Goal: Check status: Check status

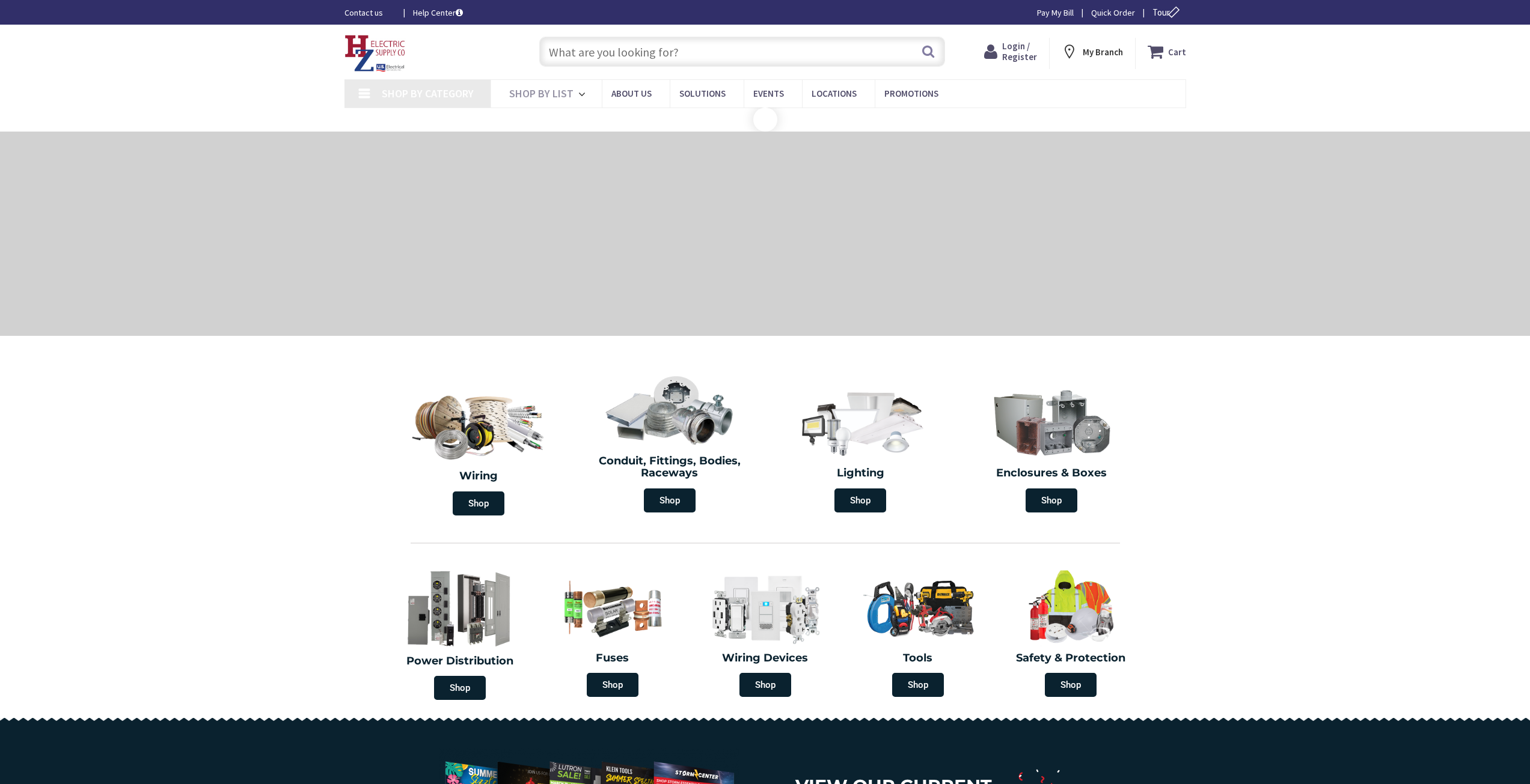
click at [1002, 55] on icon at bounding box center [993, 51] width 18 height 22
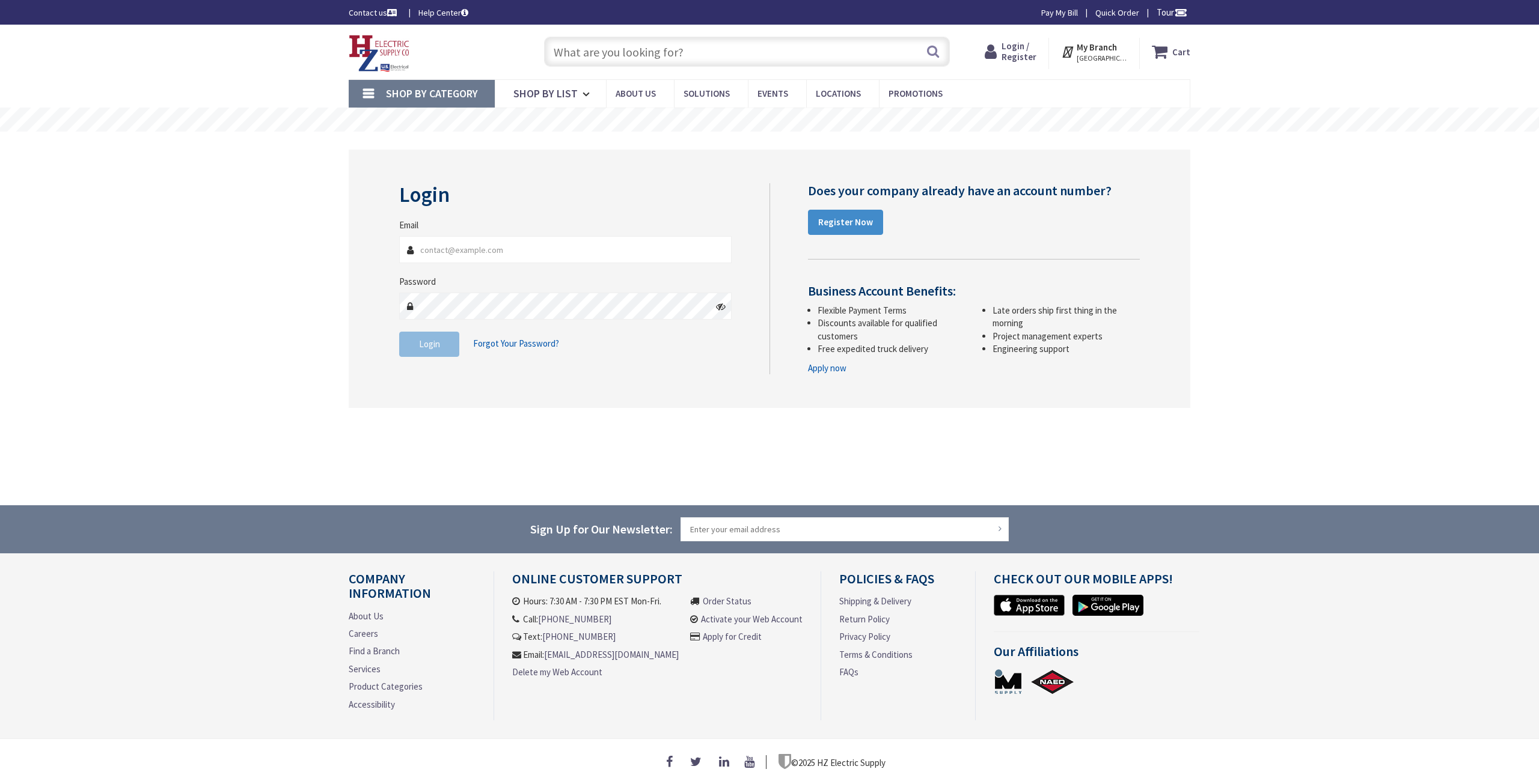
type input "[EMAIL_ADDRESS][DOMAIN_NAME]"
click at [439, 348] on span "Login" at bounding box center [429, 344] width 21 height 12
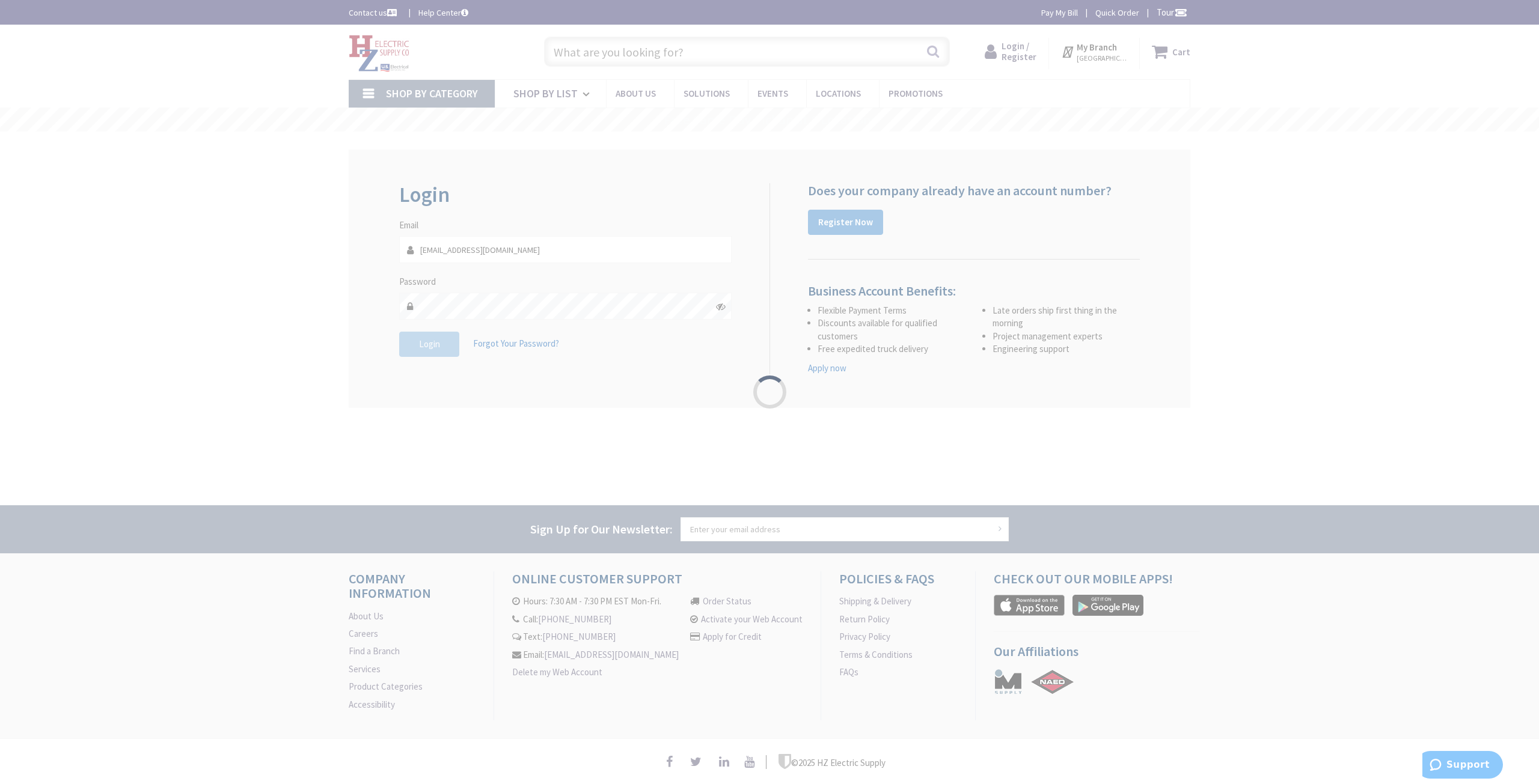
type input "[GEOGRAPHIC_DATA][STREET_ADDRESS][GEOGRAPHIC_DATA]"
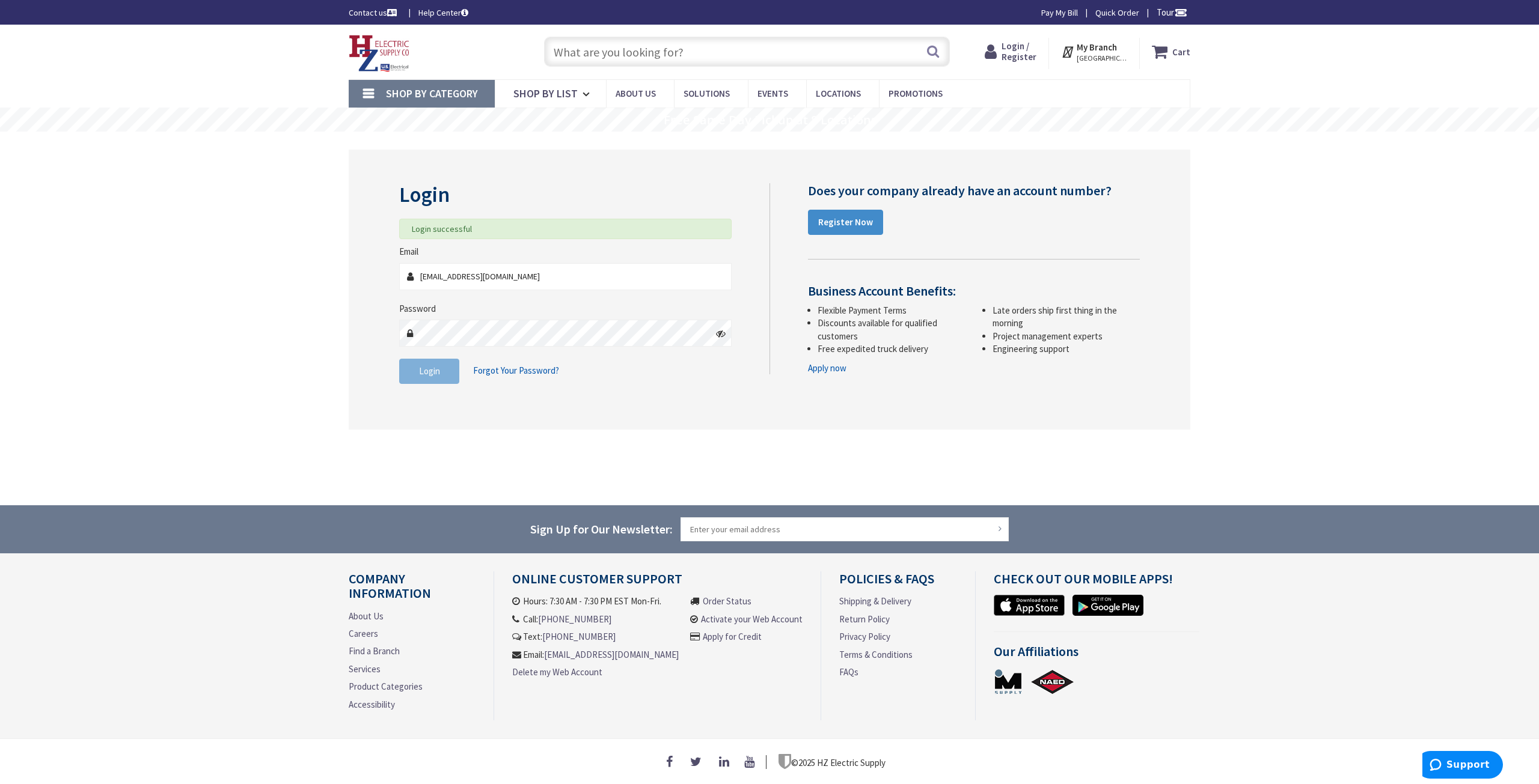
click at [1011, 53] on span "Login / Register" at bounding box center [1019, 51] width 35 height 22
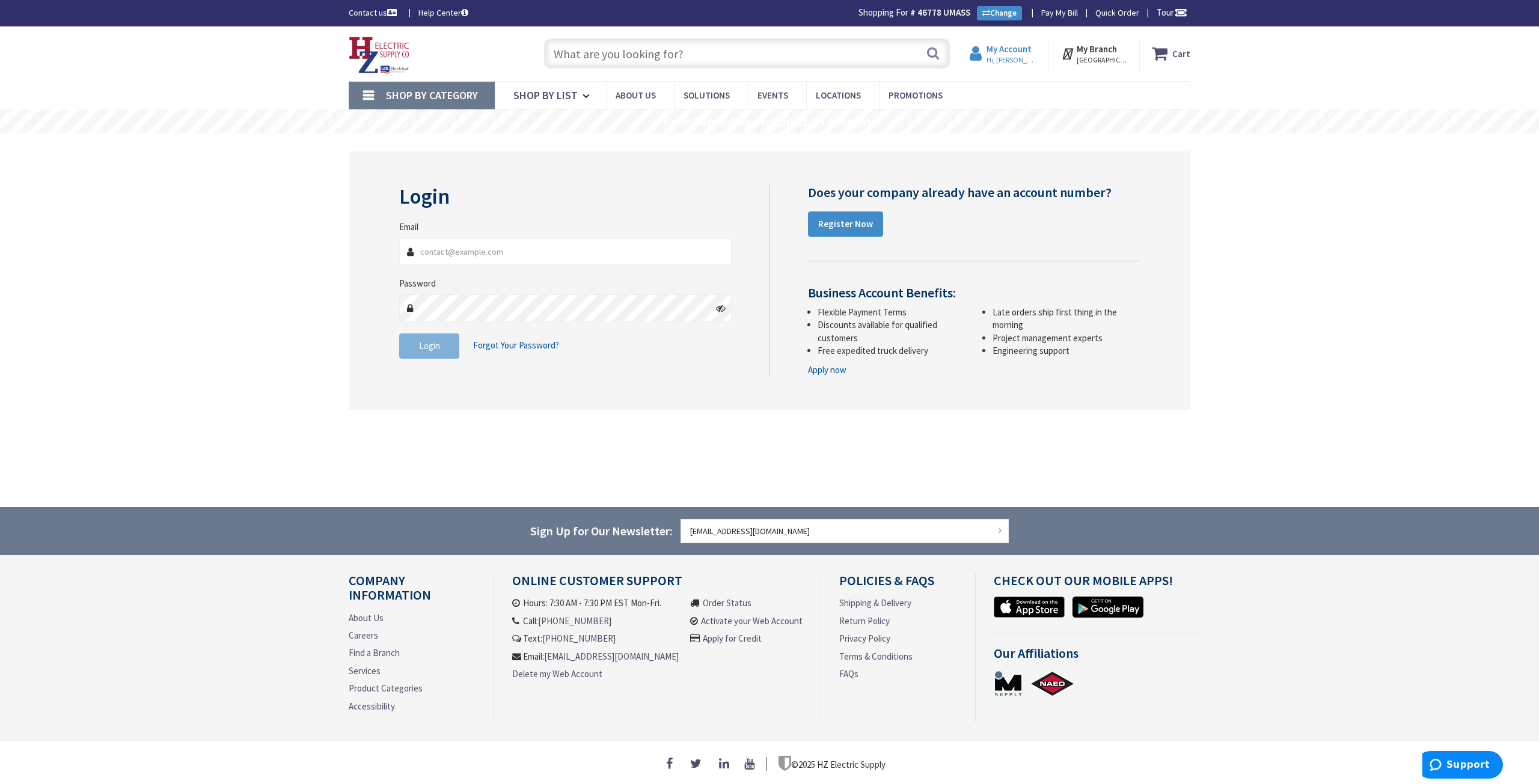
type input "[EMAIL_ADDRESS][DOMAIN_NAME]"
click at [1008, 49] on strong "My Account" at bounding box center [1009, 49] width 45 height 12
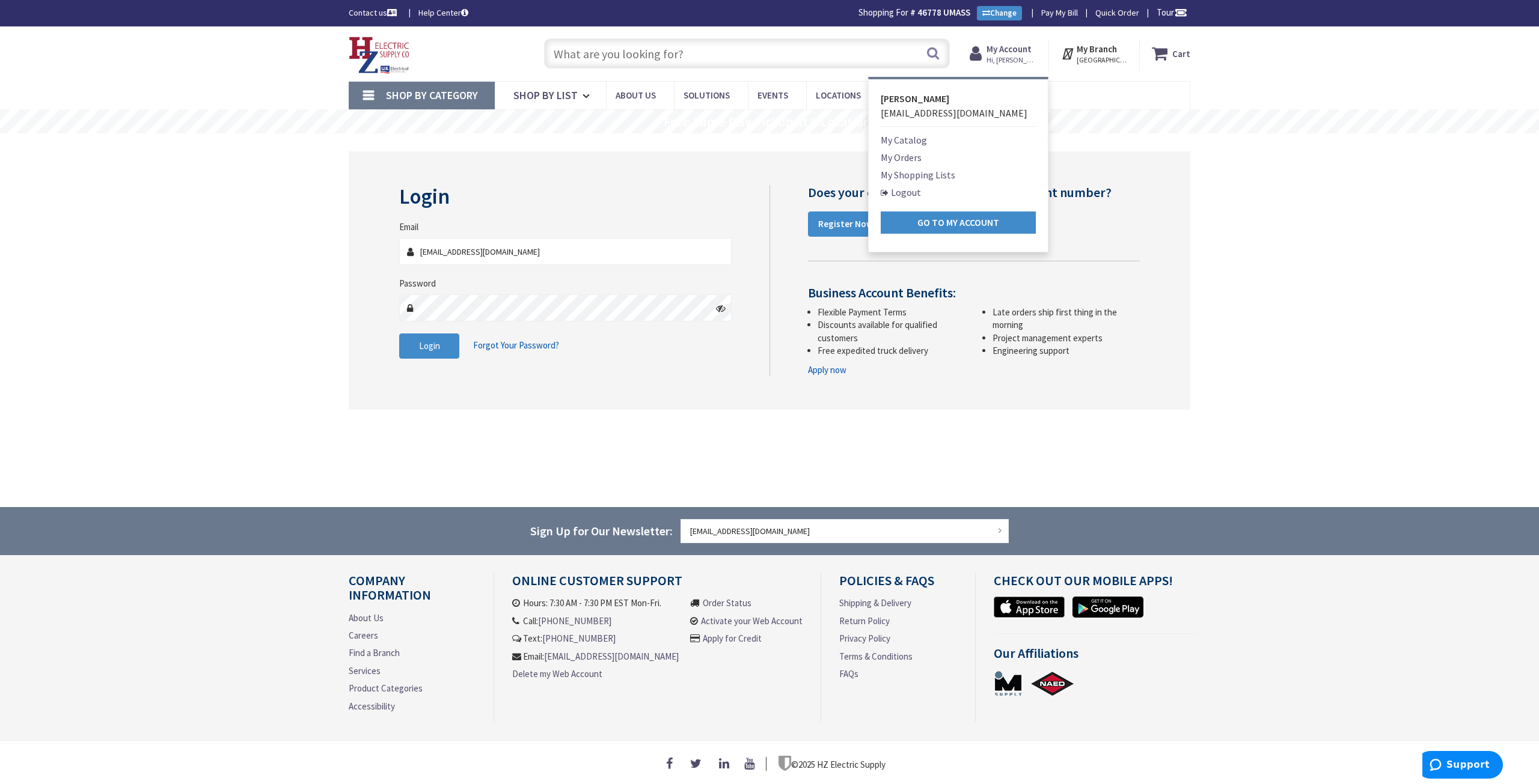
click at [908, 154] on link "My Orders" at bounding box center [900, 156] width 41 height 14
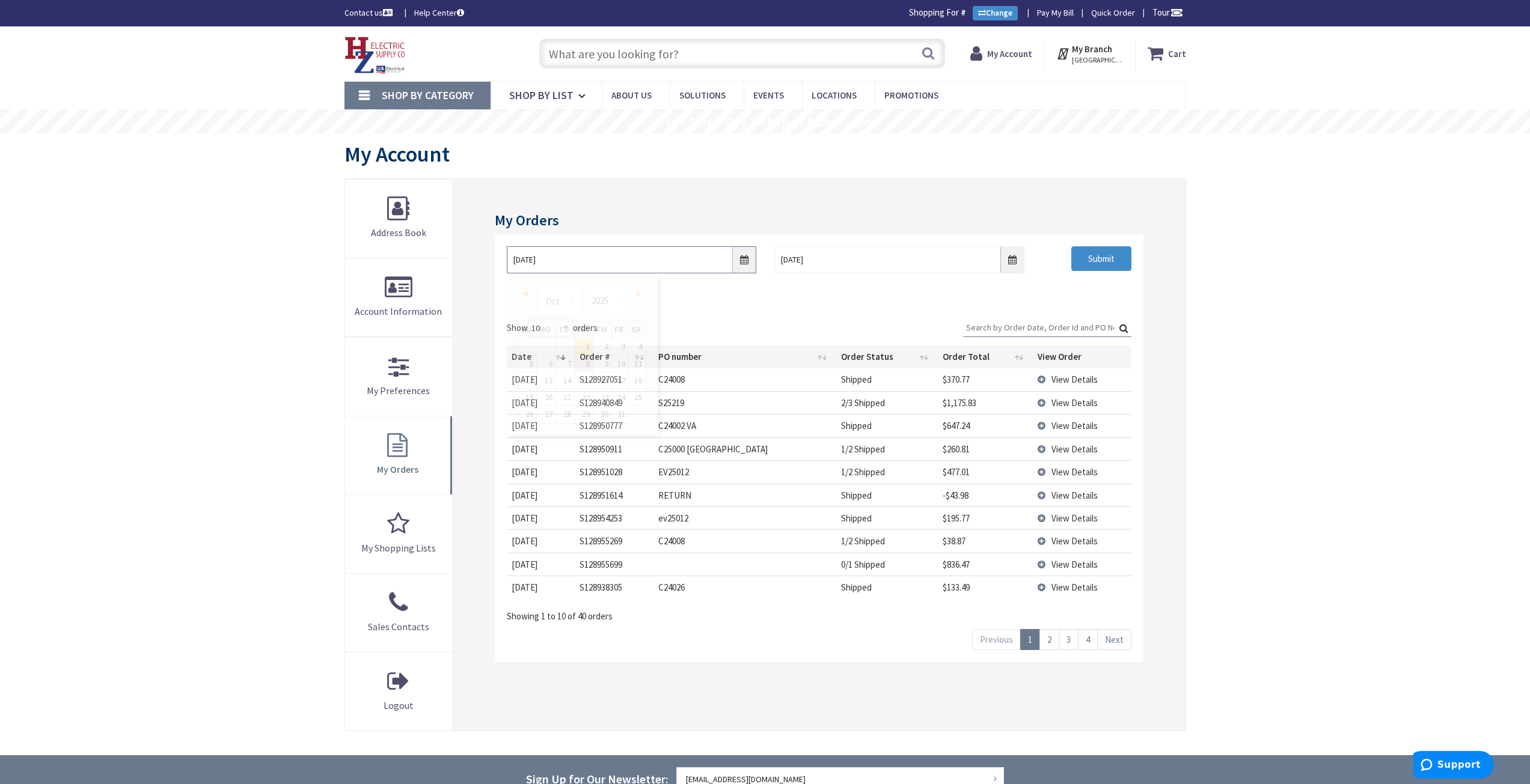
drag, startPoint x: 645, startPoint y: 257, endPoint x: 10, endPoint y: 233, distance: 635.5
click at [6, 225] on div "Skip to Content Toggle Nav Search Cart My Cart Close" at bounding box center [765, 528] width 1530 height 1004
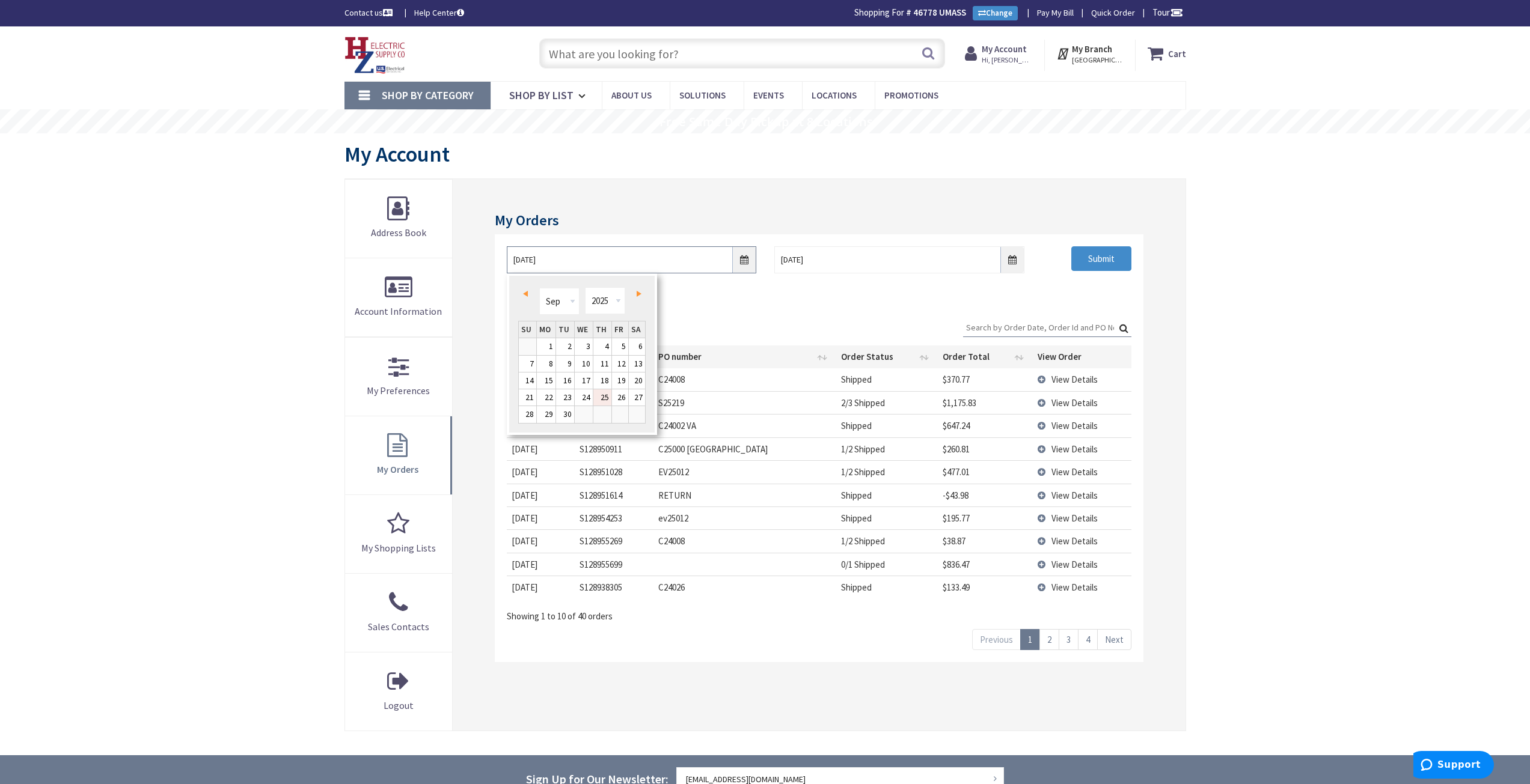
type input "09/25/2025"
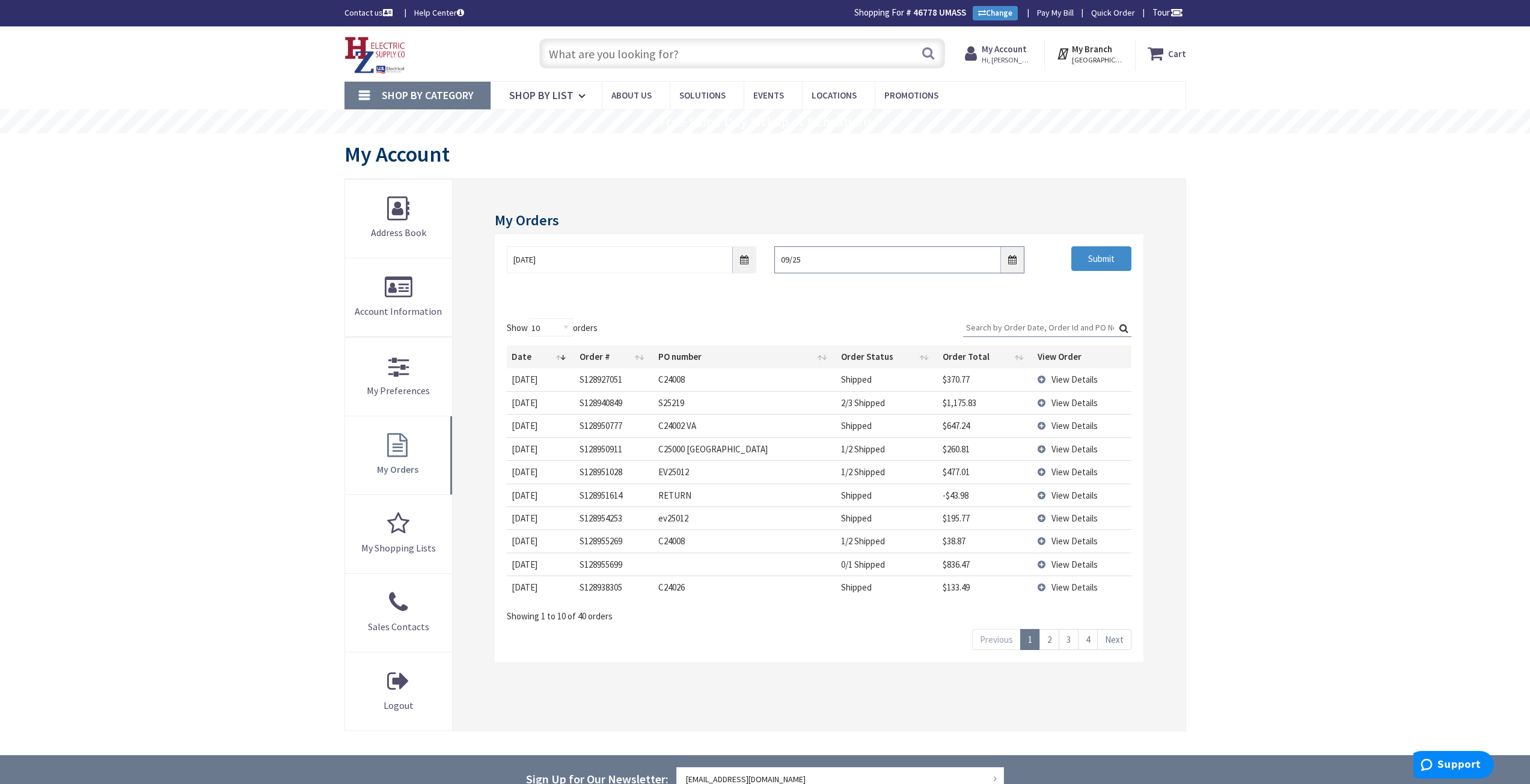
drag, startPoint x: 825, startPoint y: 262, endPoint x: 770, endPoint y: 263, distance: 55.0
click at [776, 263] on input "09/25" at bounding box center [899, 260] width 249 height 27
type input "10/8/2025"
click at [1106, 258] on input "Submit" at bounding box center [1101, 259] width 60 height 25
click at [1096, 326] on input "Search:" at bounding box center [1047, 328] width 168 height 18
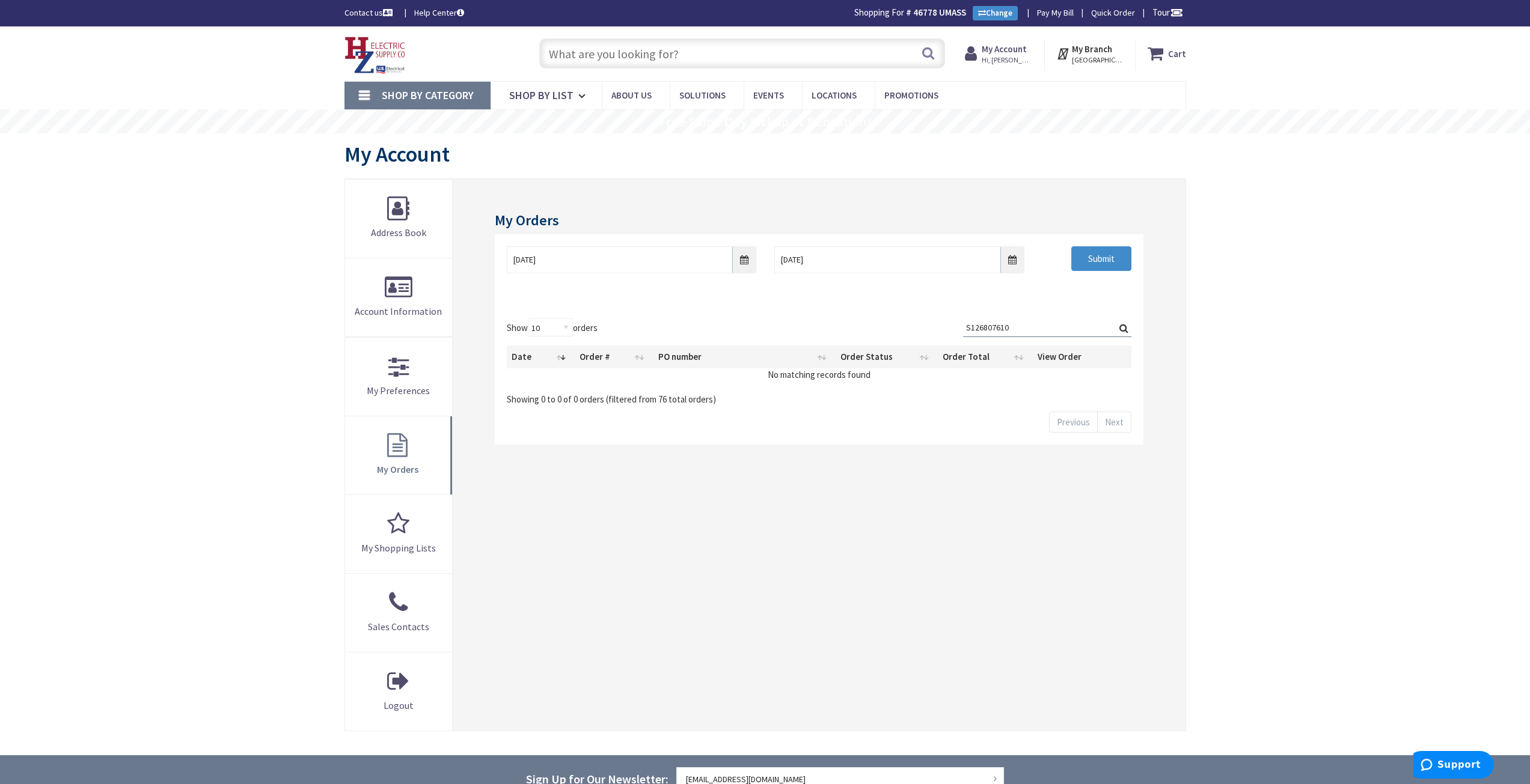
type input "S126807610"
click at [1124, 327] on label "Search: S126807610" at bounding box center [1047, 328] width 168 height 18
click at [1124, 327] on input "S126807610" at bounding box center [1047, 328] width 168 height 18
click at [746, 262] on input "09/25/2025" at bounding box center [631, 260] width 249 height 27
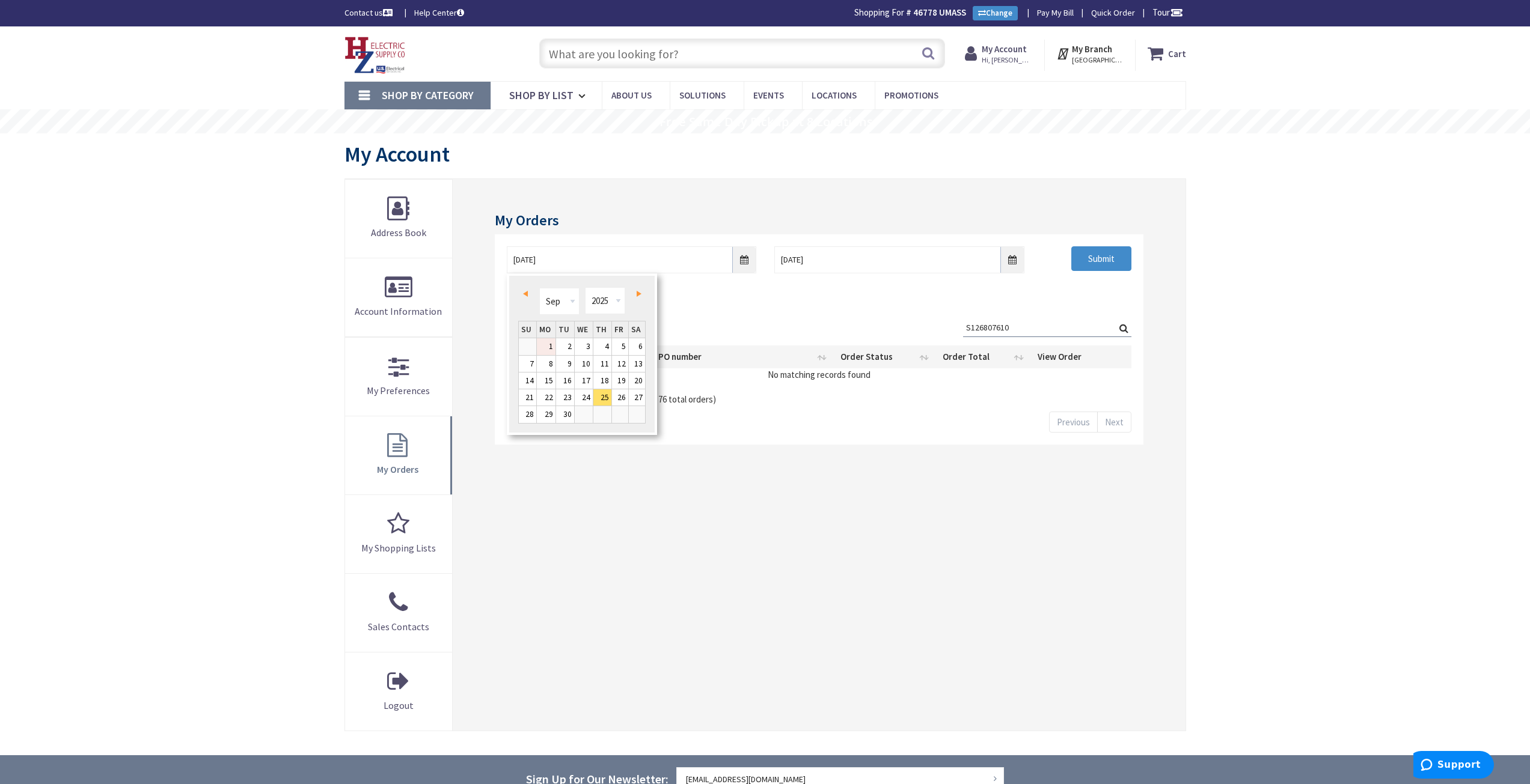
click at [553, 345] on link "1" at bounding box center [546, 347] width 18 height 17
type input "09/01/2025"
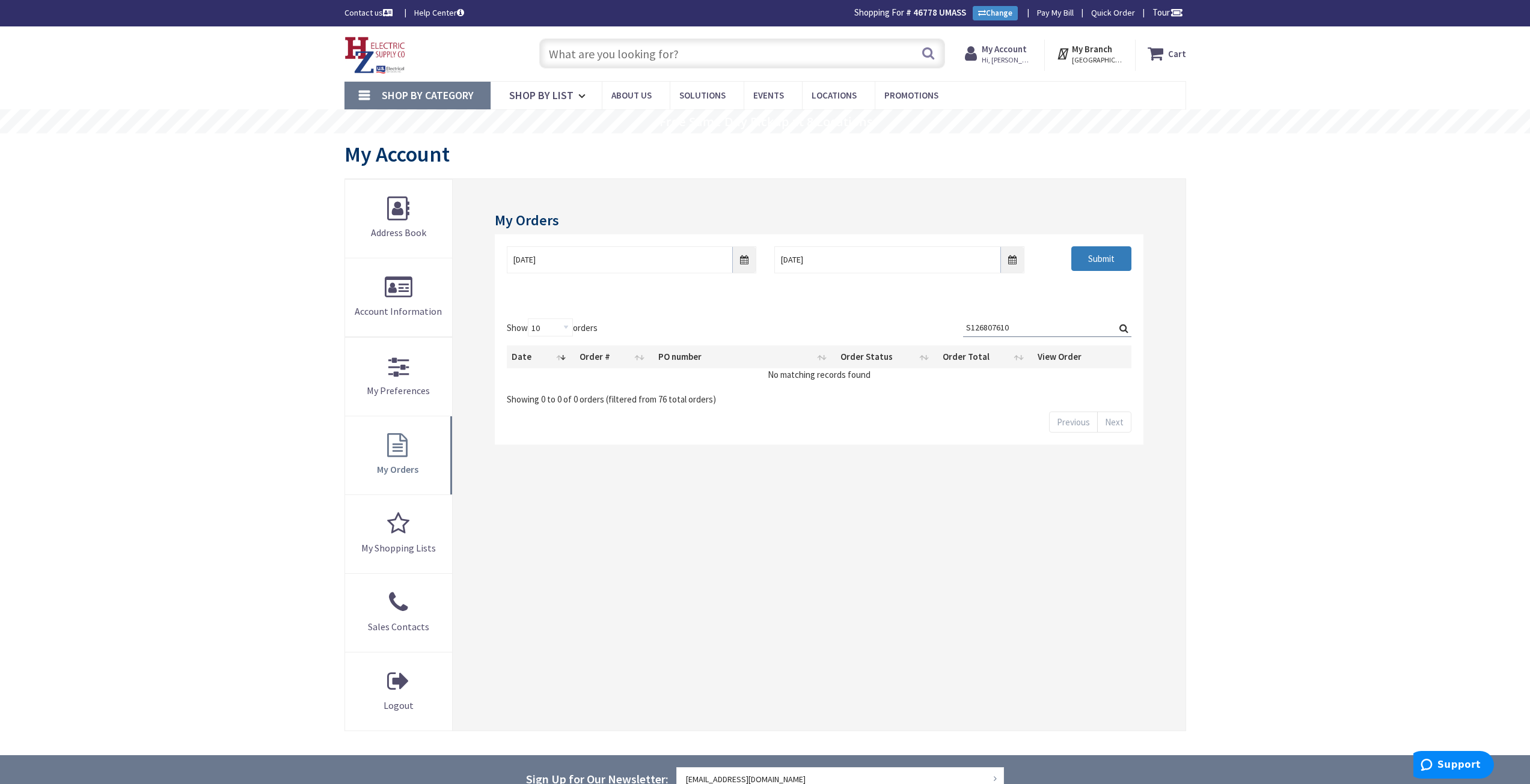
click at [1122, 248] on input "Submit" at bounding box center [1101, 259] width 60 height 25
click at [1074, 323] on input "Search:" at bounding box center [1047, 328] width 168 height 18
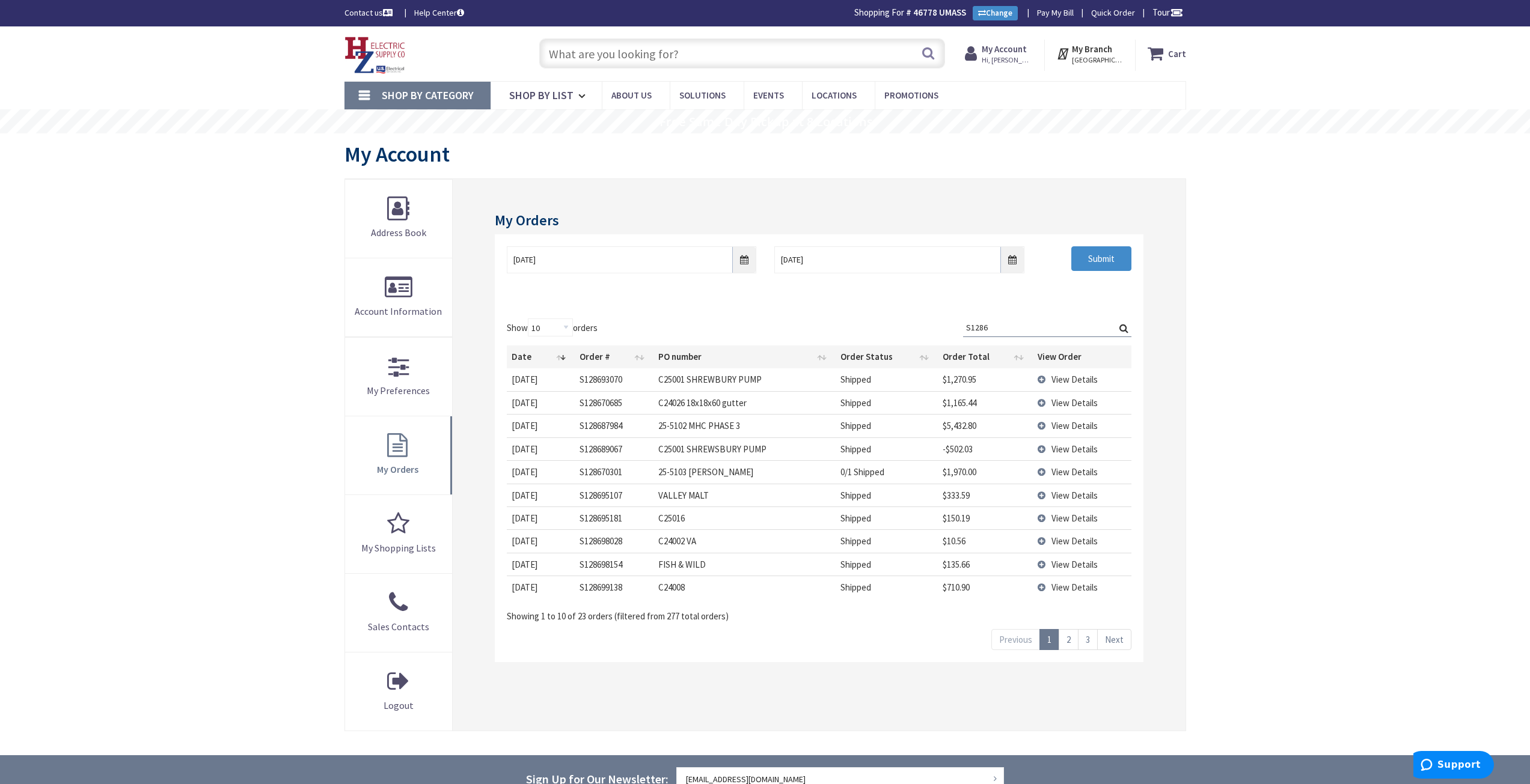
type input "S1286"
click at [966, 356] on th "Order Total" at bounding box center [985, 357] width 95 height 23
drag, startPoint x: 994, startPoint y: 327, endPoint x: 678, endPoint y: 307, distance: 316.6
click at [851, 312] on div "Show 10 25 50 100 orders Search: S1286 Date Order # PO number Order Status Orde…" at bounding box center [818, 484] width 648 height 356
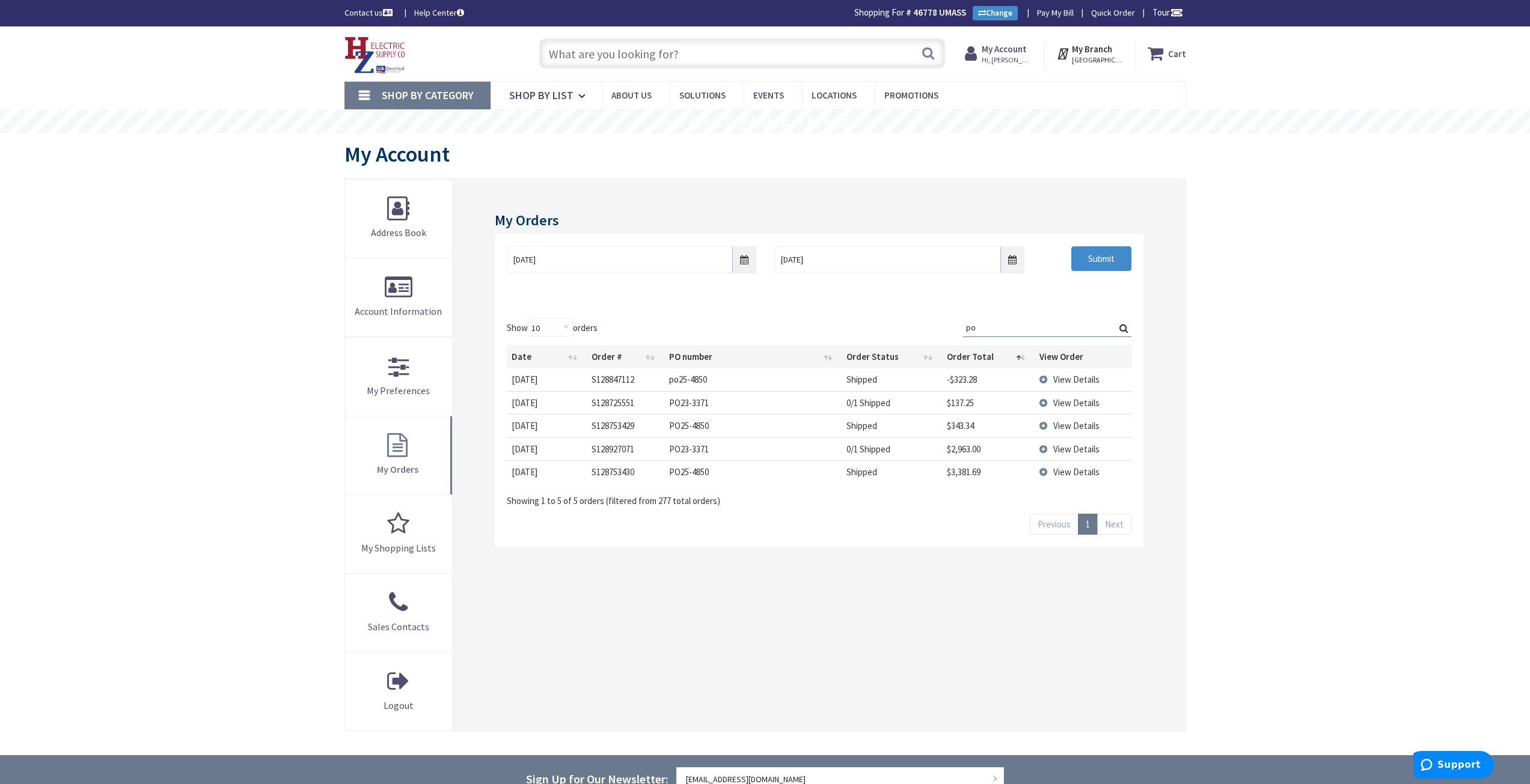
type input "p"
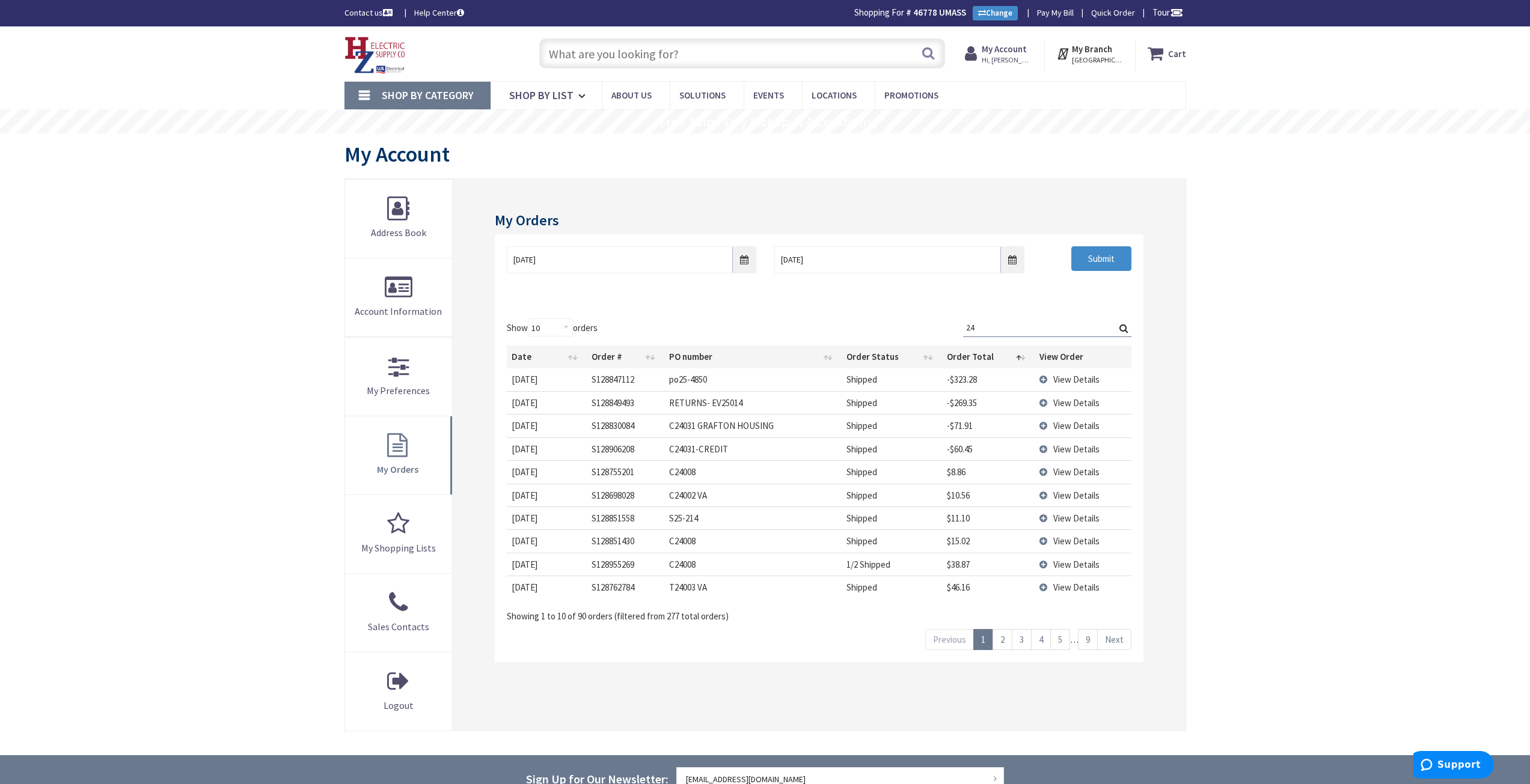
type input "2"
click at [987, 327] on input "Search:" at bounding box center [1047, 328] width 168 height 18
click at [754, 266] on input "09/01/2025" at bounding box center [631, 260] width 249 height 27
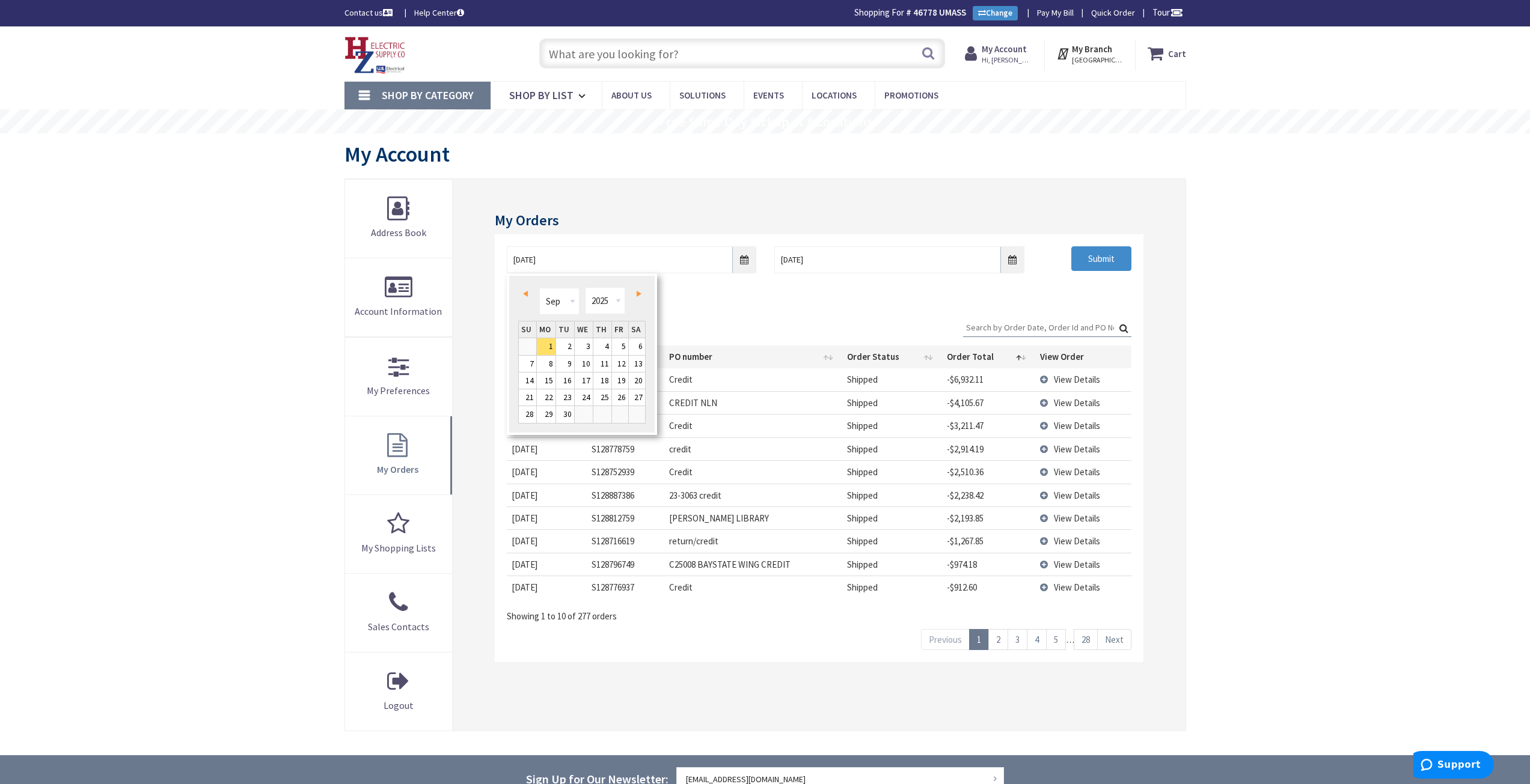
click at [529, 293] on link "Prev" at bounding box center [528, 294] width 17 height 17
click at [526, 294] on span "Prev" at bounding box center [525, 293] width 5 height 6
click at [524, 294] on span "Prev" at bounding box center [525, 293] width 5 height 6
click at [522, 294] on link "Prev" at bounding box center [528, 294] width 17 height 17
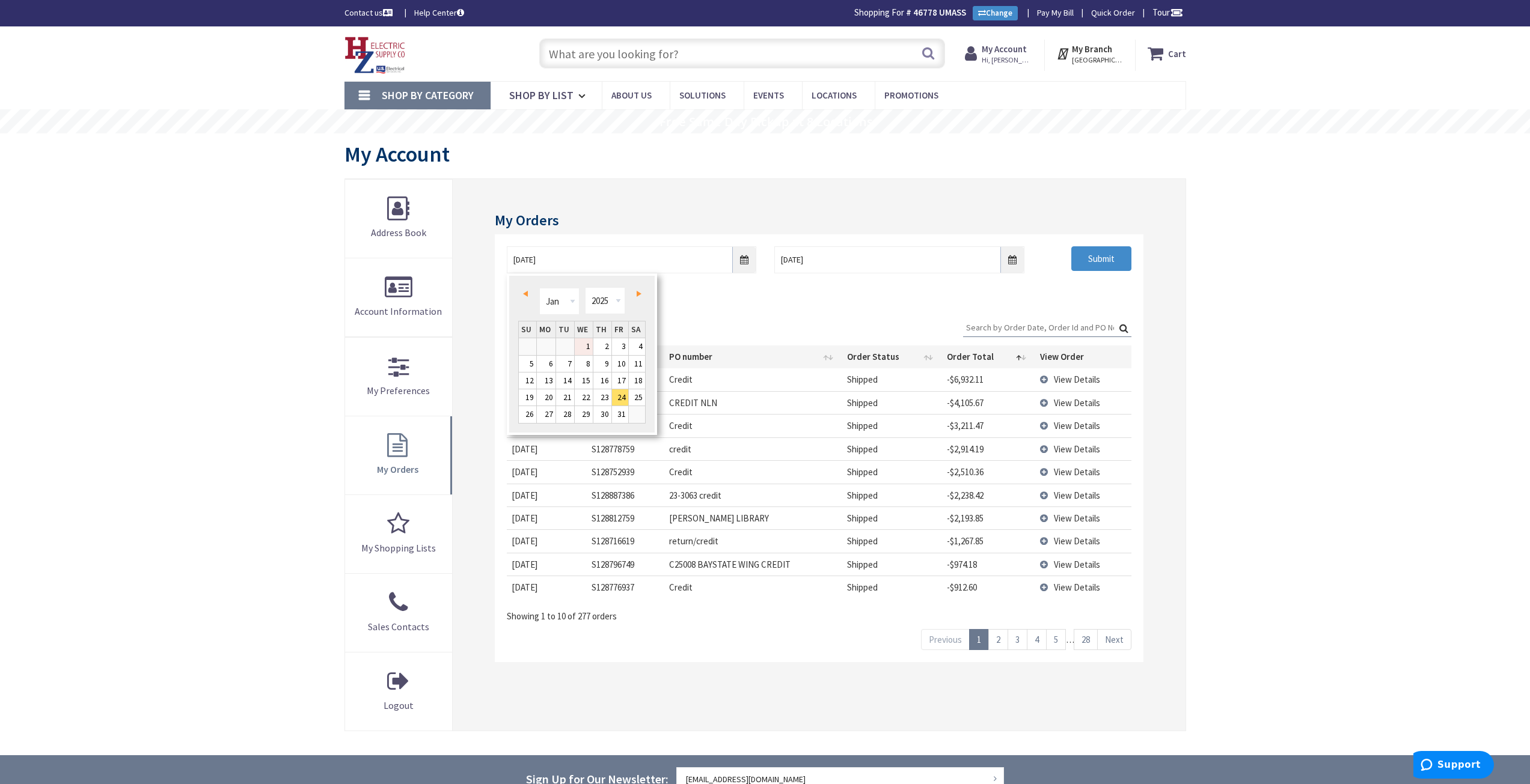
click at [589, 349] on link "1" at bounding box center [584, 347] width 18 height 17
type input "01/01/2025"
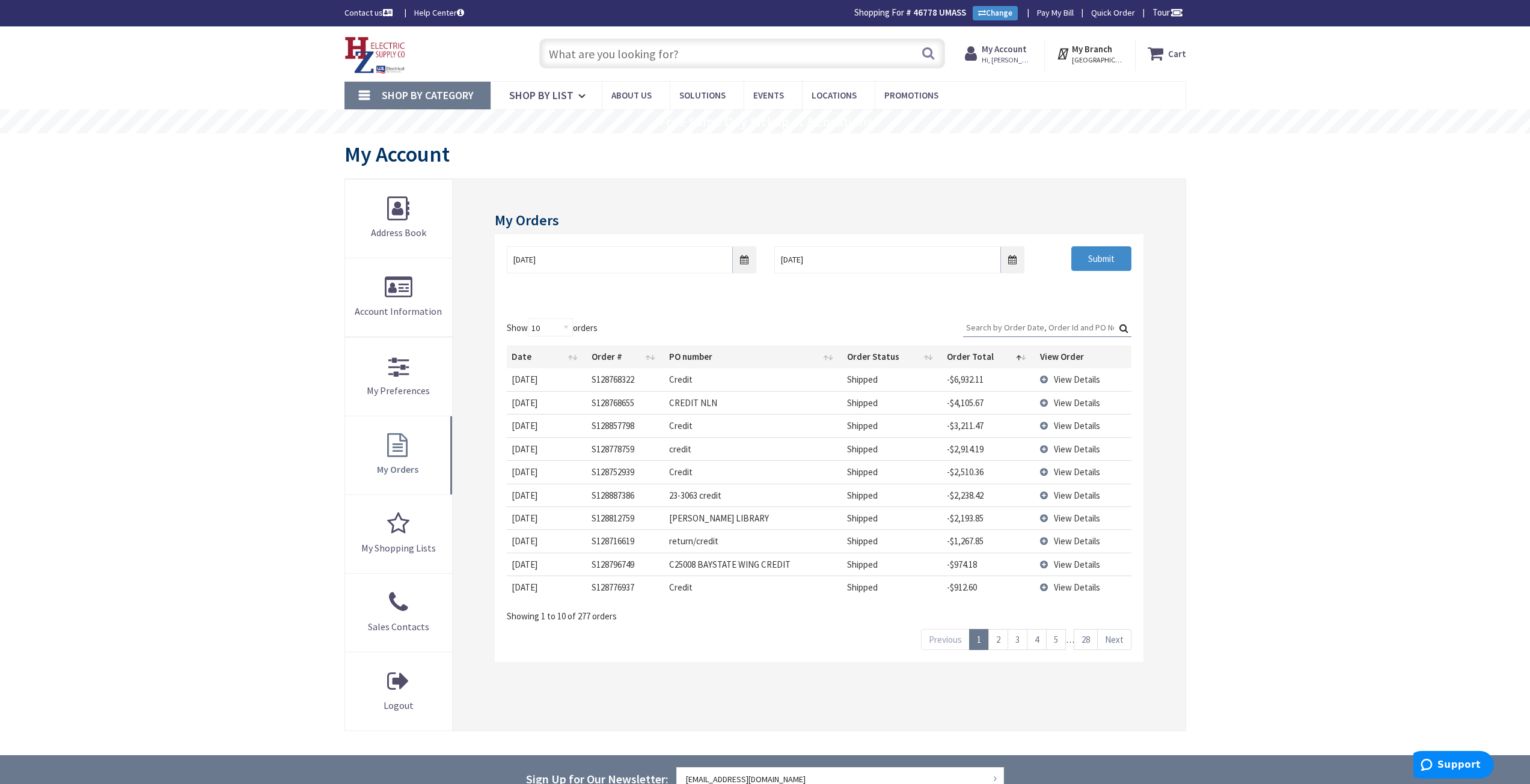
click at [1051, 326] on input "Search:" at bounding box center [1047, 328] width 168 height 18
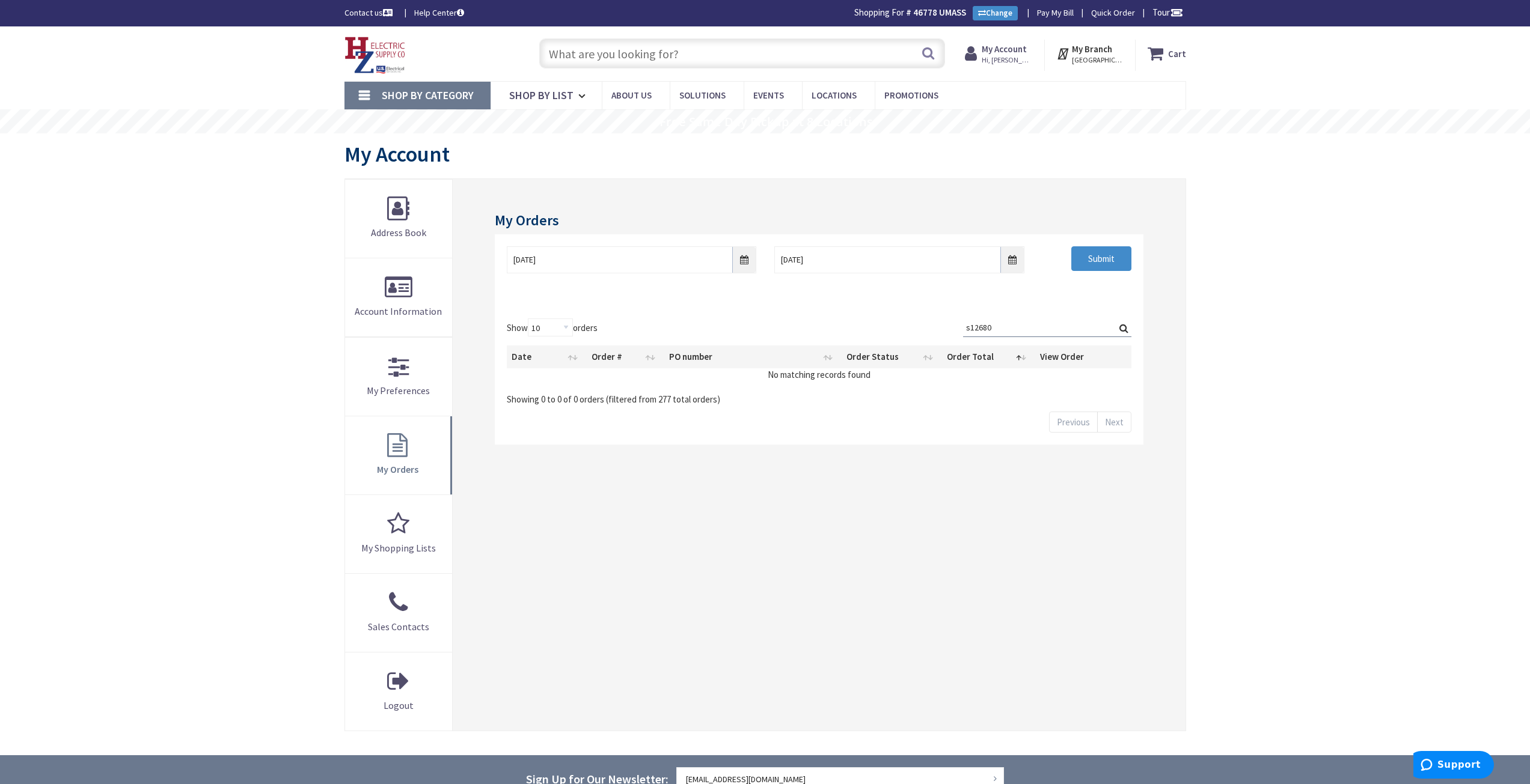
type input "s12680"
click at [751, 260] on input "01/01/2025" at bounding box center [631, 260] width 249 height 27
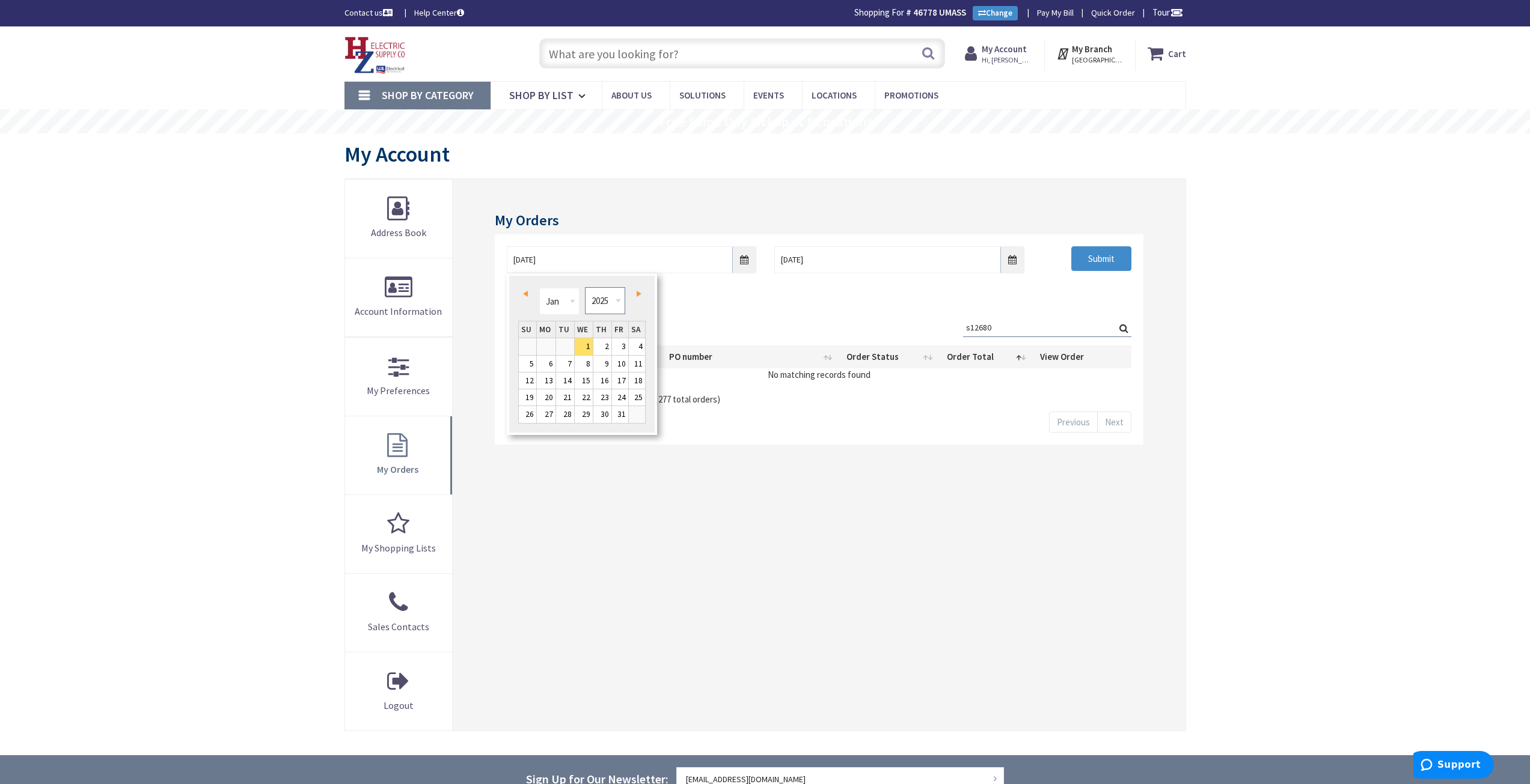
click at [611, 303] on select "1980 1981 1982 1983 1984 1985 1986 1987 1988 1989 1990 1991 1992 1993 1994 1995…" at bounding box center [605, 301] width 41 height 27
type input "12/30/2023"
click at [1034, 329] on input "s12680" at bounding box center [1047, 328] width 168 height 18
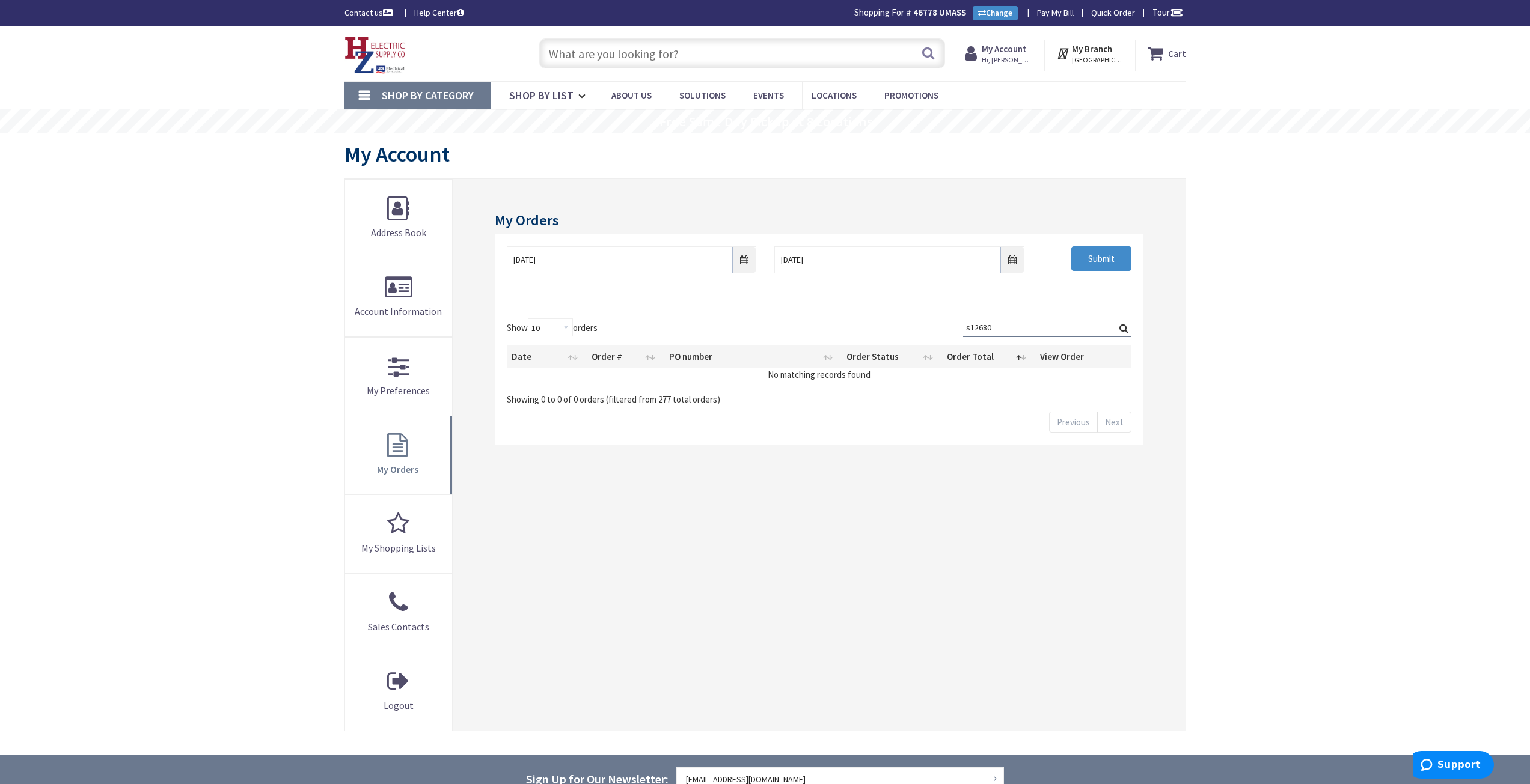
click at [1034, 330] on input "s12680" at bounding box center [1047, 328] width 168 height 18
drag, startPoint x: 939, startPoint y: 320, endPoint x: 907, endPoint y: 315, distance: 32.4
click at [925, 320] on div "Show 10 25 50 100 orders Search: s12680 Date Order # PO number Order Status Ord…" at bounding box center [818, 362] width 624 height 87
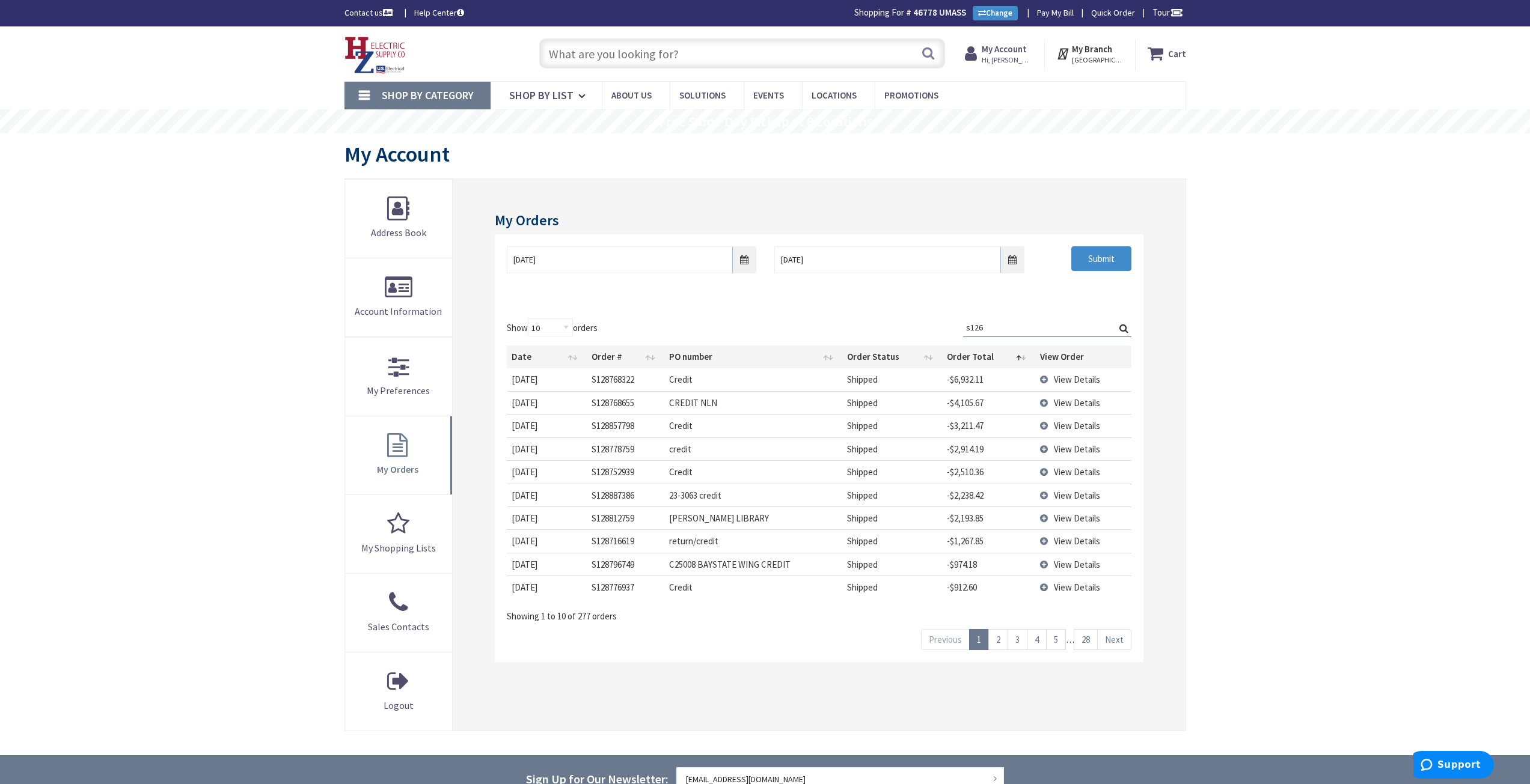
type input "s1268"
